Goal: Task Accomplishment & Management: Complete application form

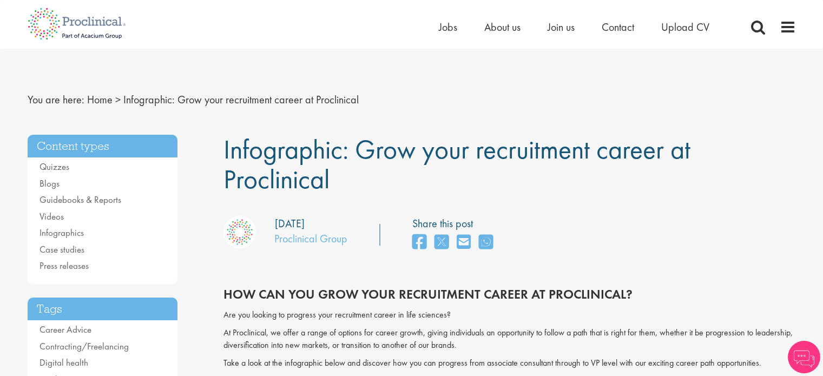
click at [569, 33] on span "Join us" at bounding box center [560, 27] width 27 height 14
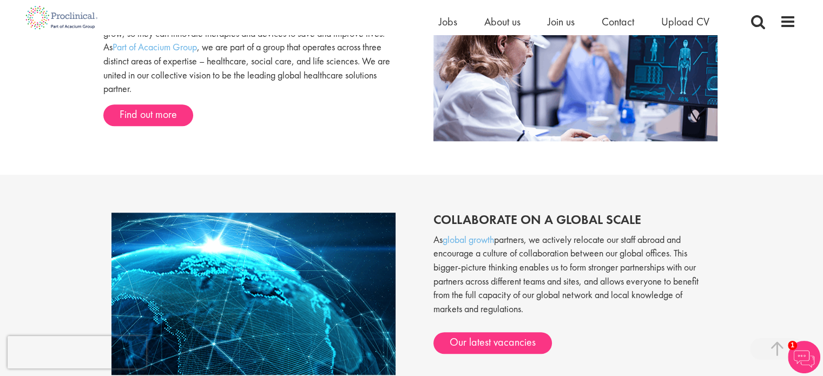
scroll to position [742, 0]
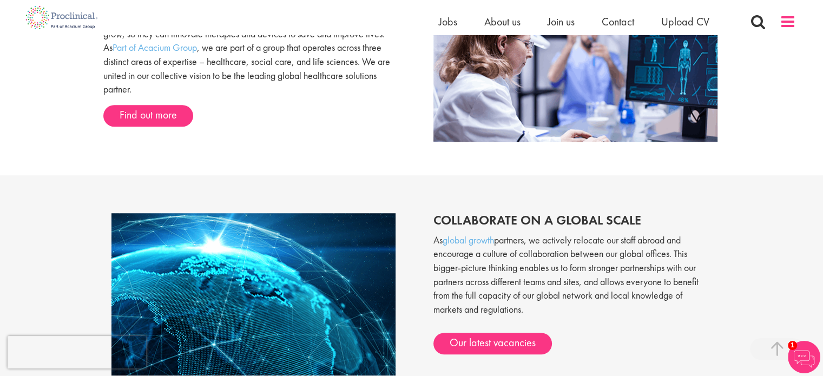
click at [792, 20] on span at bounding box center [787, 22] width 16 height 16
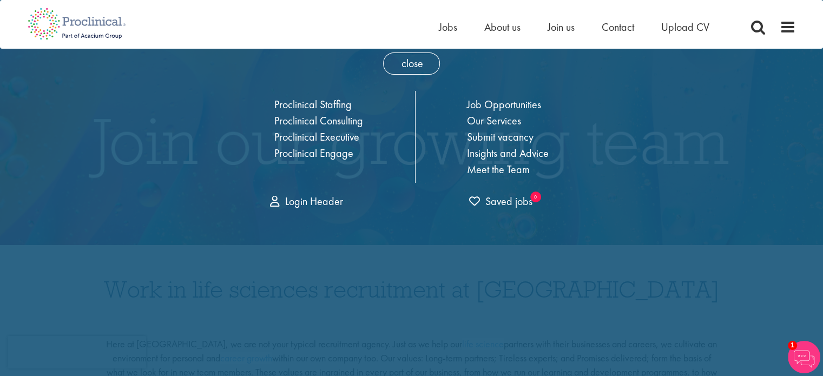
scroll to position [0, 0]
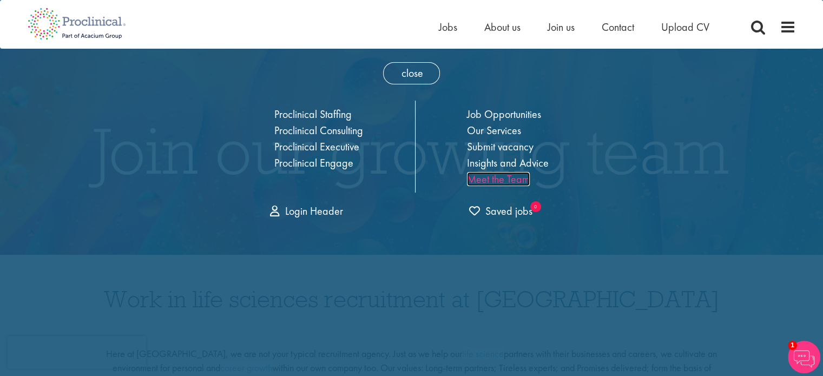
click at [505, 181] on link "Meet the Team" at bounding box center [498, 179] width 63 height 14
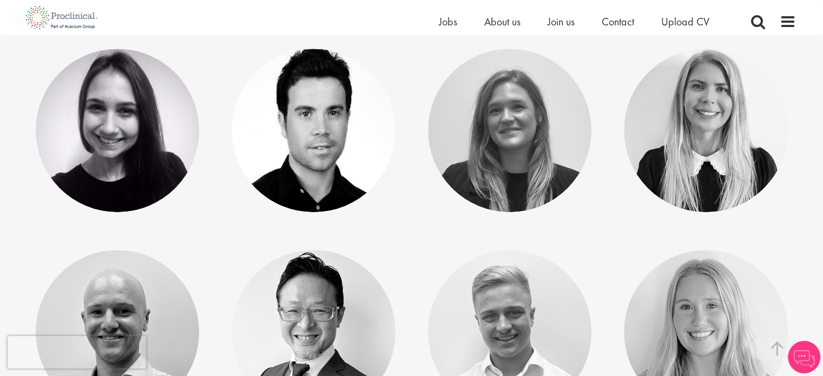
scroll to position [519, 0]
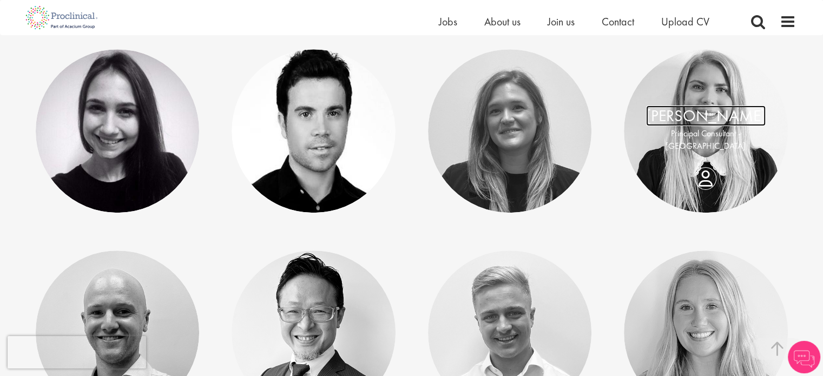
click at [688, 125] on link "Opie Inglis" at bounding box center [706, 115] width 120 height 21
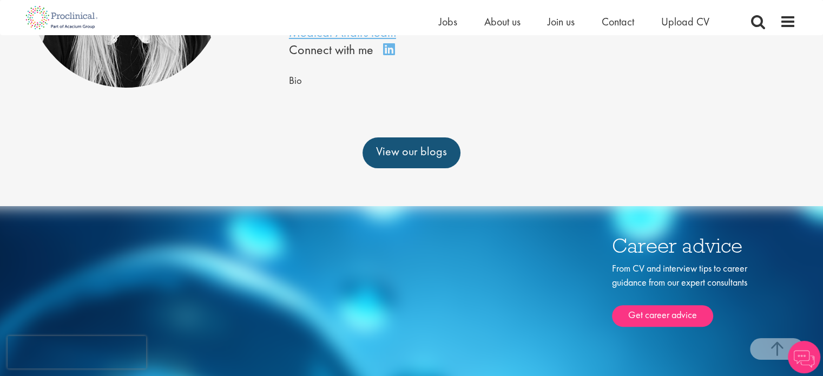
scroll to position [230, 0]
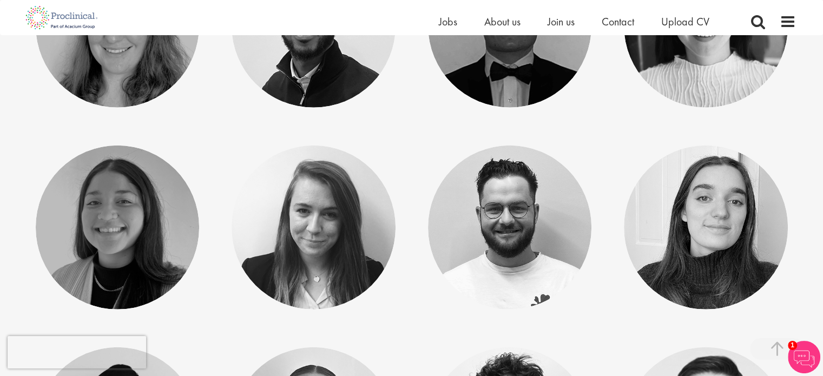
scroll to position [3181, 0]
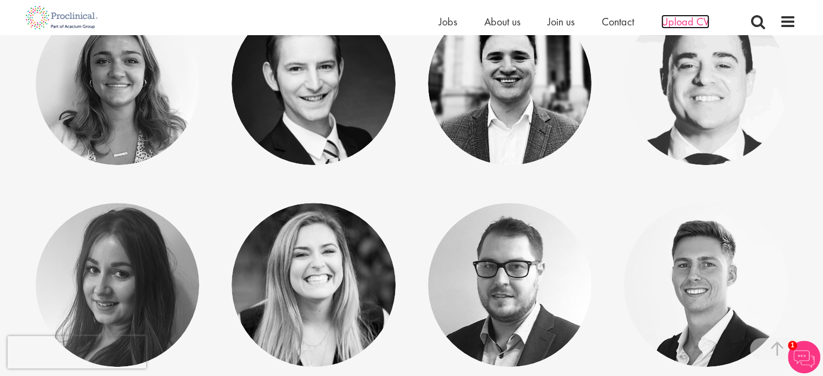
click at [688, 21] on span "Upload CV" at bounding box center [685, 22] width 48 height 14
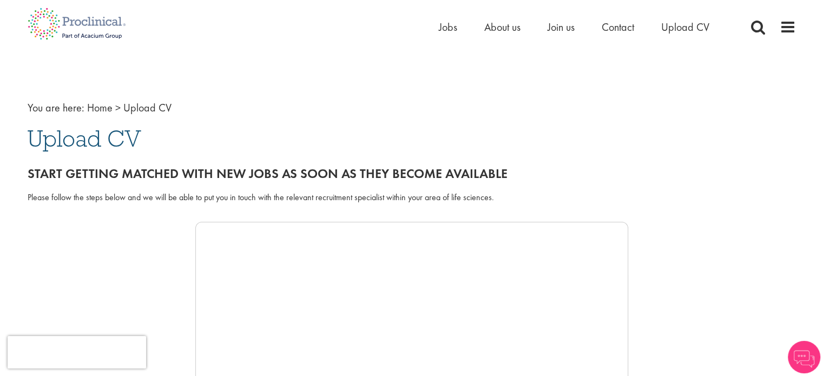
click at [545, 24] on ul "Home Jobs About us Join us Contact Upload CV" at bounding box center [587, 27] width 297 height 16
click at [562, 31] on span "Join us" at bounding box center [560, 27] width 27 height 14
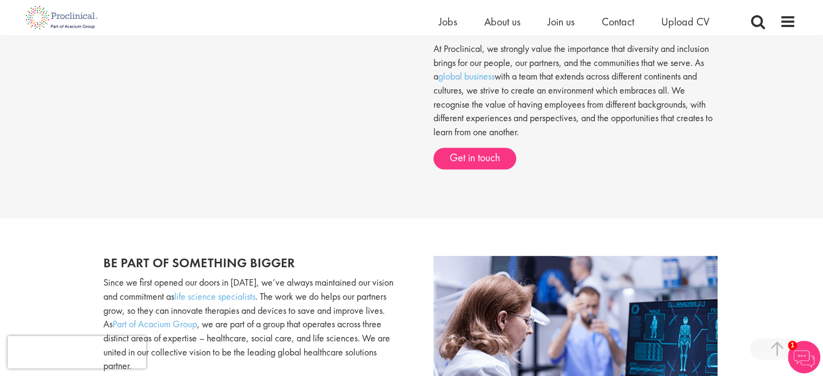
scroll to position [464, 0]
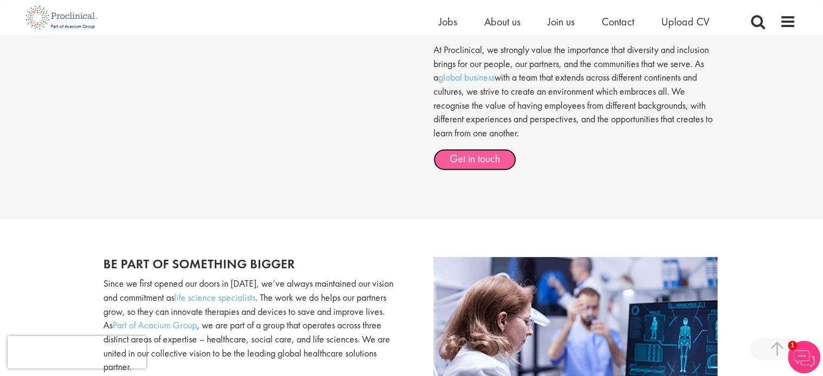
click at [495, 161] on link "Get in touch" at bounding box center [474, 160] width 83 height 22
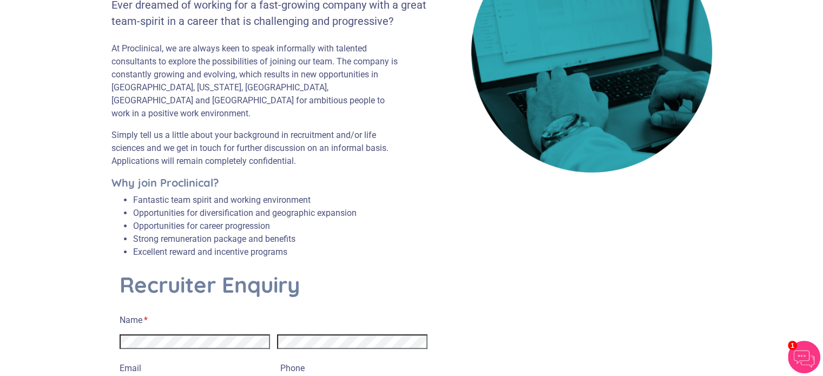
scroll to position [197, 0]
